Goal: Find specific page/section: Find specific page/section

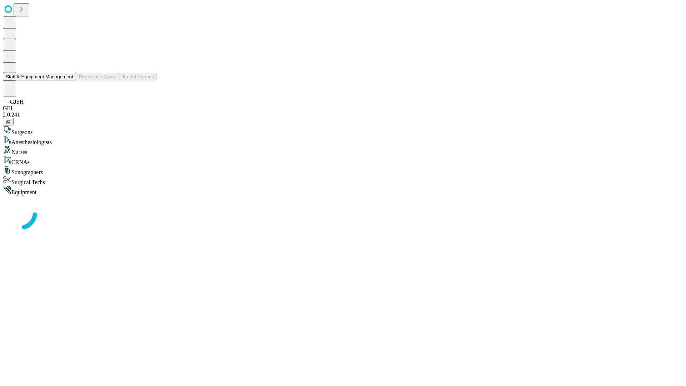
click at [68, 80] on button "Staff & Equipment Management" at bounding box center [39, 77] width 73 height 8
